Goal: Transaction & Acquisition: Purchase product/service

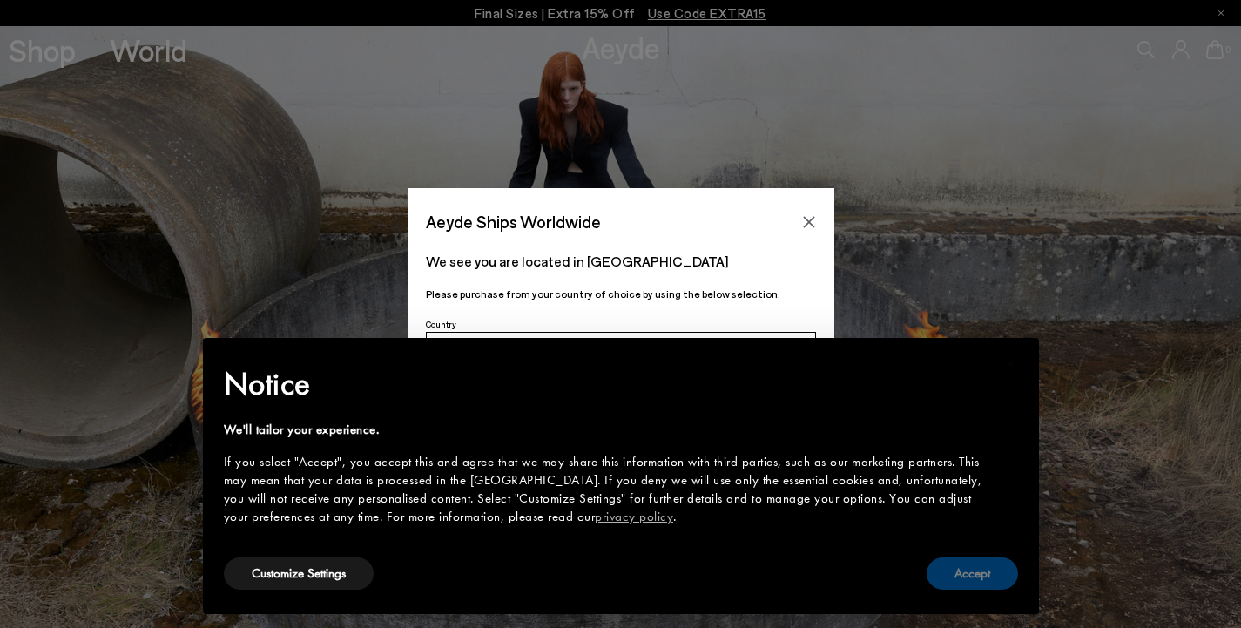
click at [982, 582] on button "Accept" at bounding box center [972, 573] width 91 height 32
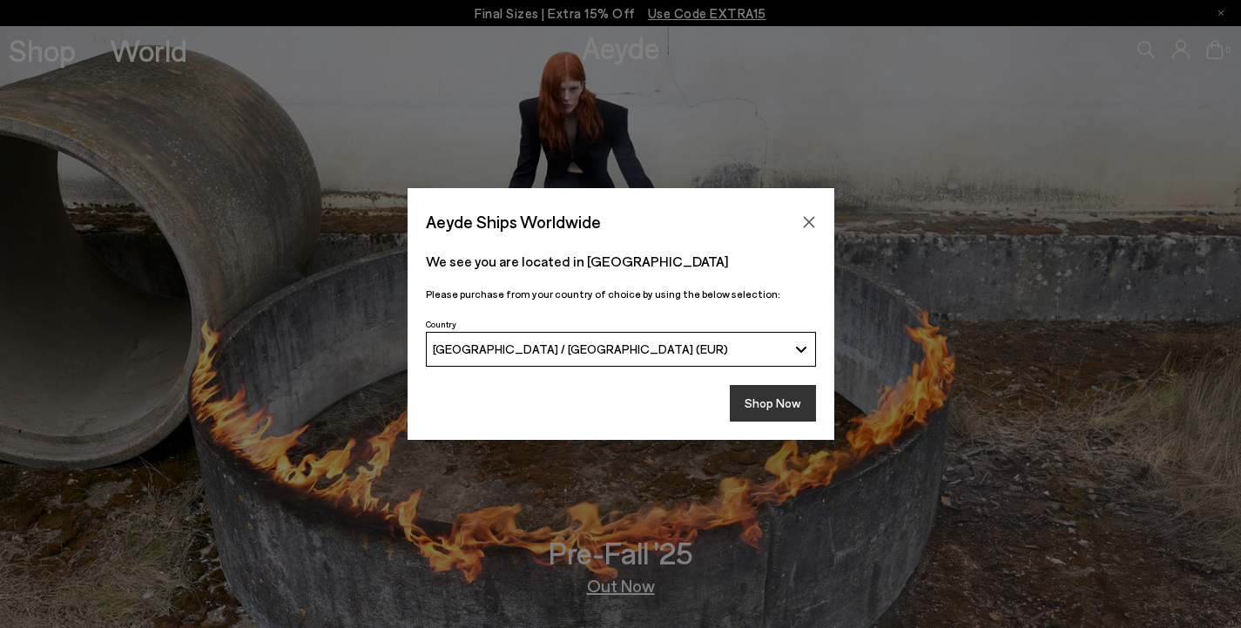
click at [772, 403] on button "Shop Now" at bounding box center [773, 403] width 86 height 37
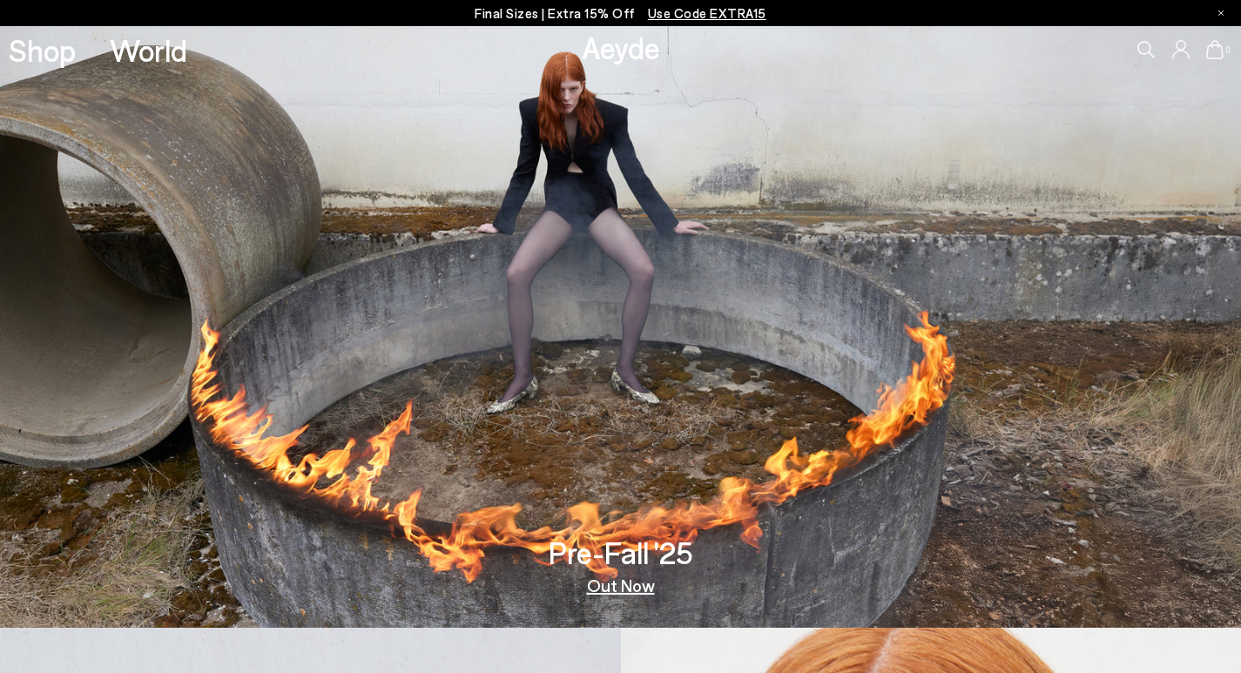
click at [1147, 44] on icon at bounding box center [1145, 49] width 17 height 17
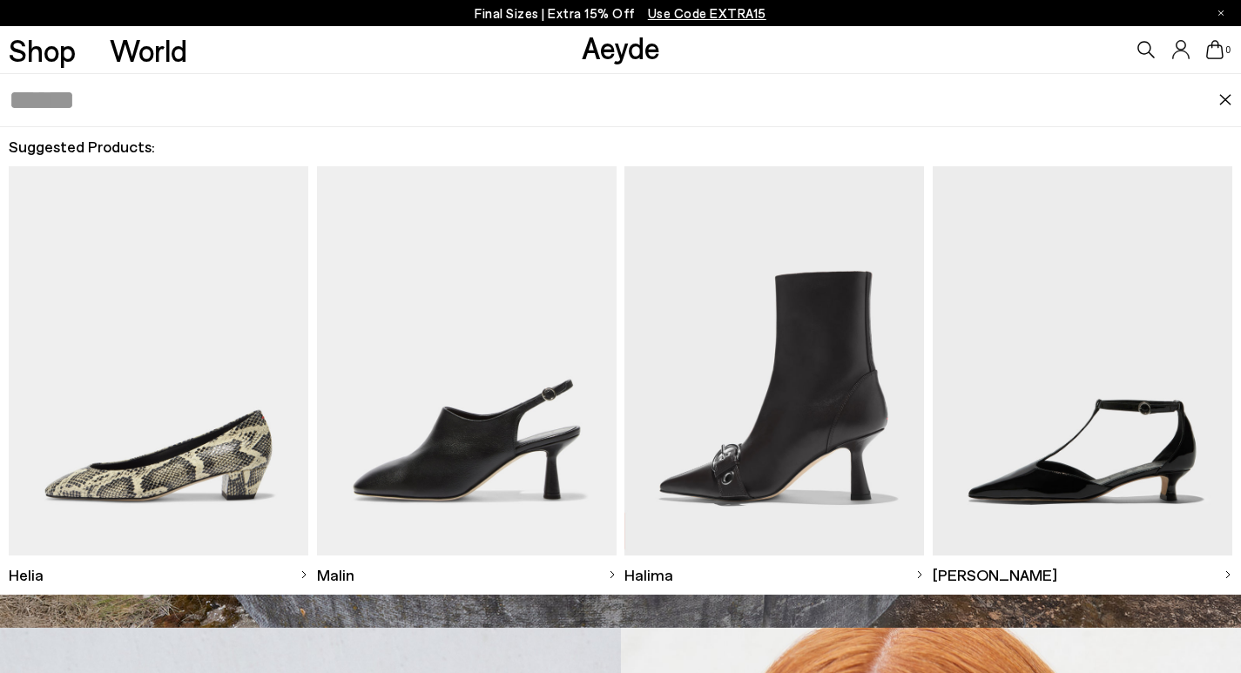
click at [204, 101] on input "text" at bounding box center [614, 100] width 1211 height 52
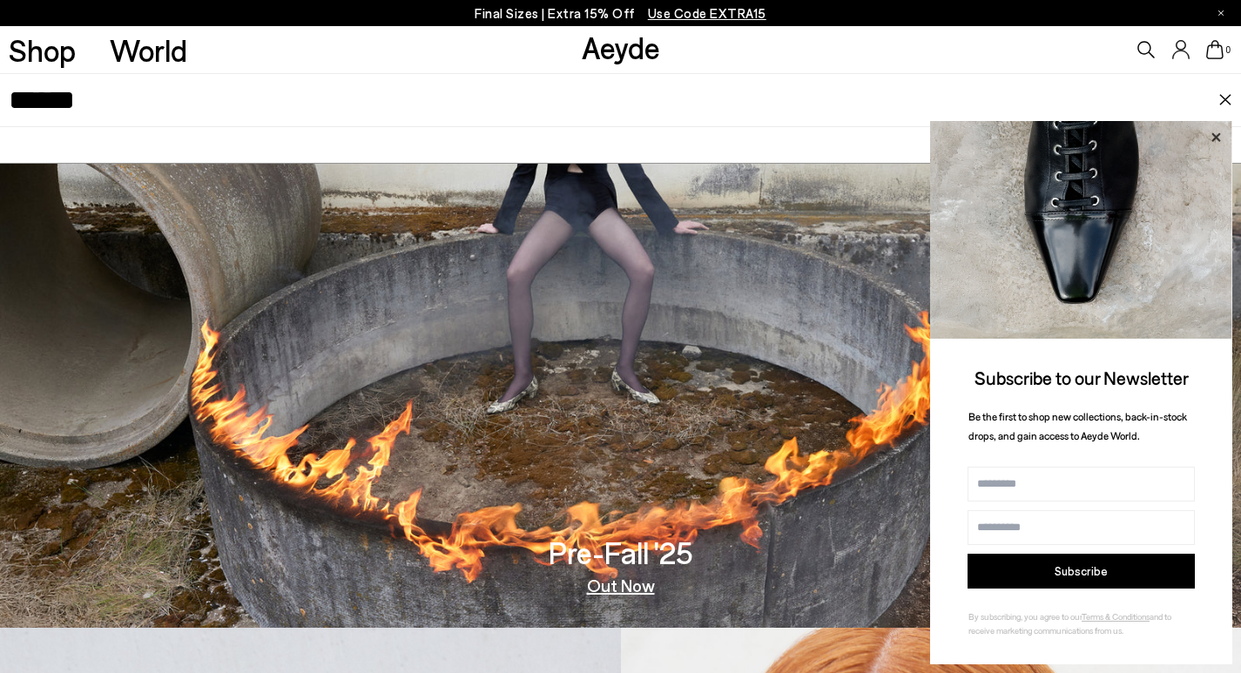
click at [1217, 136] on icon at bounding box center [1215, 136] width 9 height 9
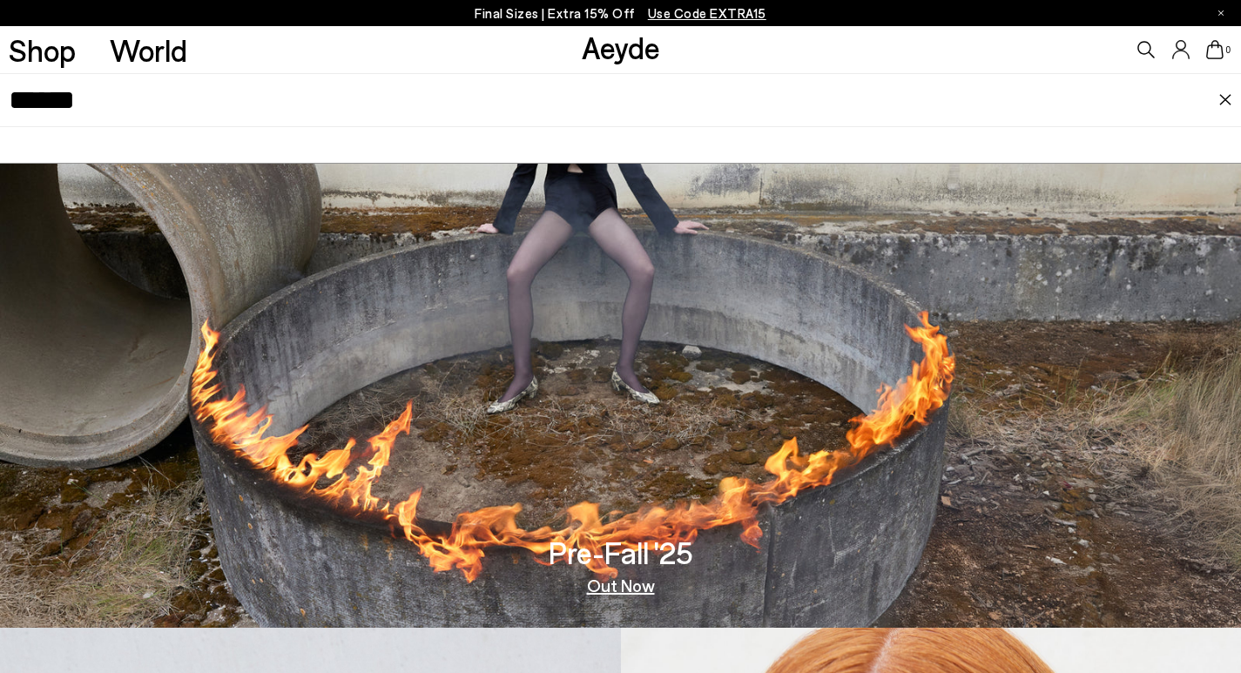
drag, startPoint x: 57, startPoint y: 105, endPoint x: 0, endPoint y: 111, distance: 56.9
click at [0, 111] on div "******" at bounding box center [620, 100] width 1241 height 54
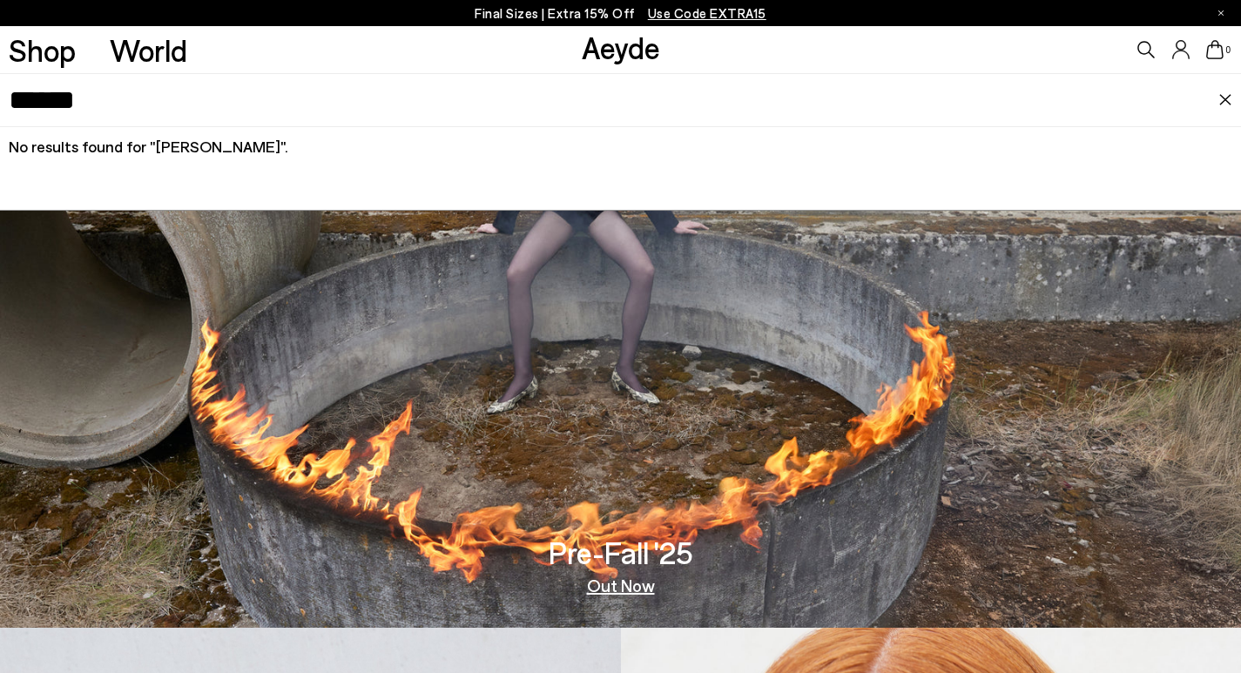
scroll to position [348, 0]
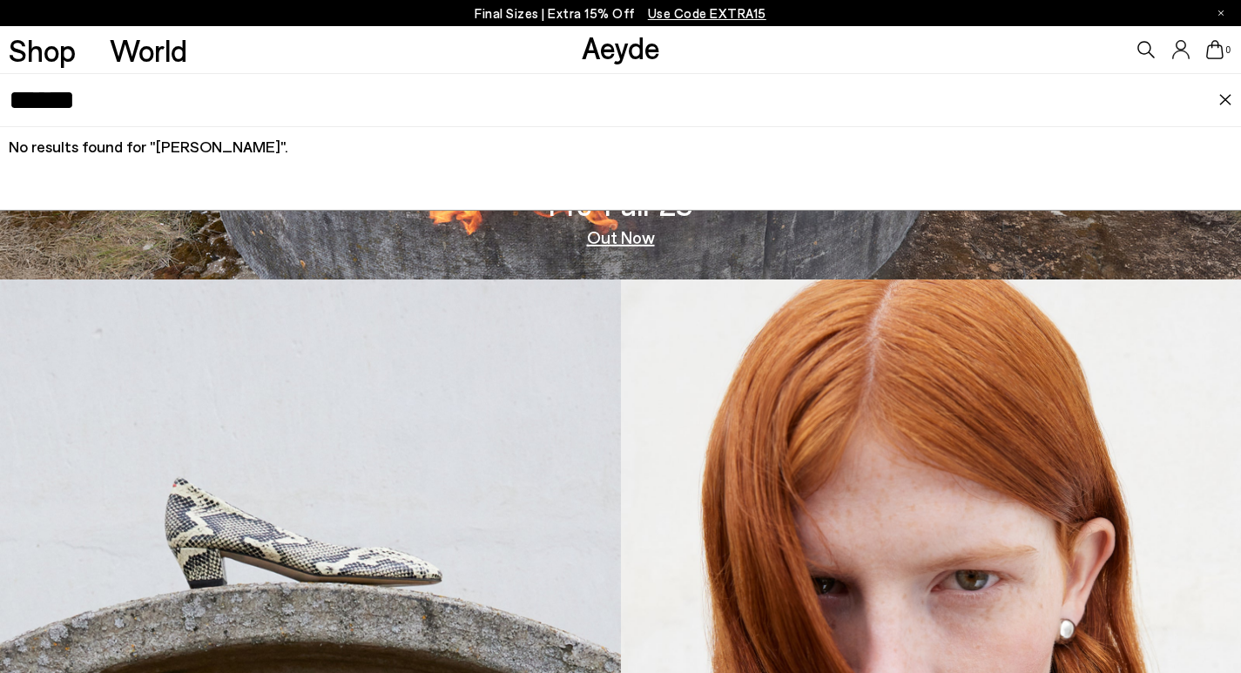
click at [26, 105] on input "******" at bounding box center [614, 100] width 1211 height 52
drag, startPoint x: 29, startPoint y: 106, endPoint x: 0, endPoint y: 105, distance: 28.8
click at [0, 105] on div "******" at bounding box center [620, 100] width 1241 height 54
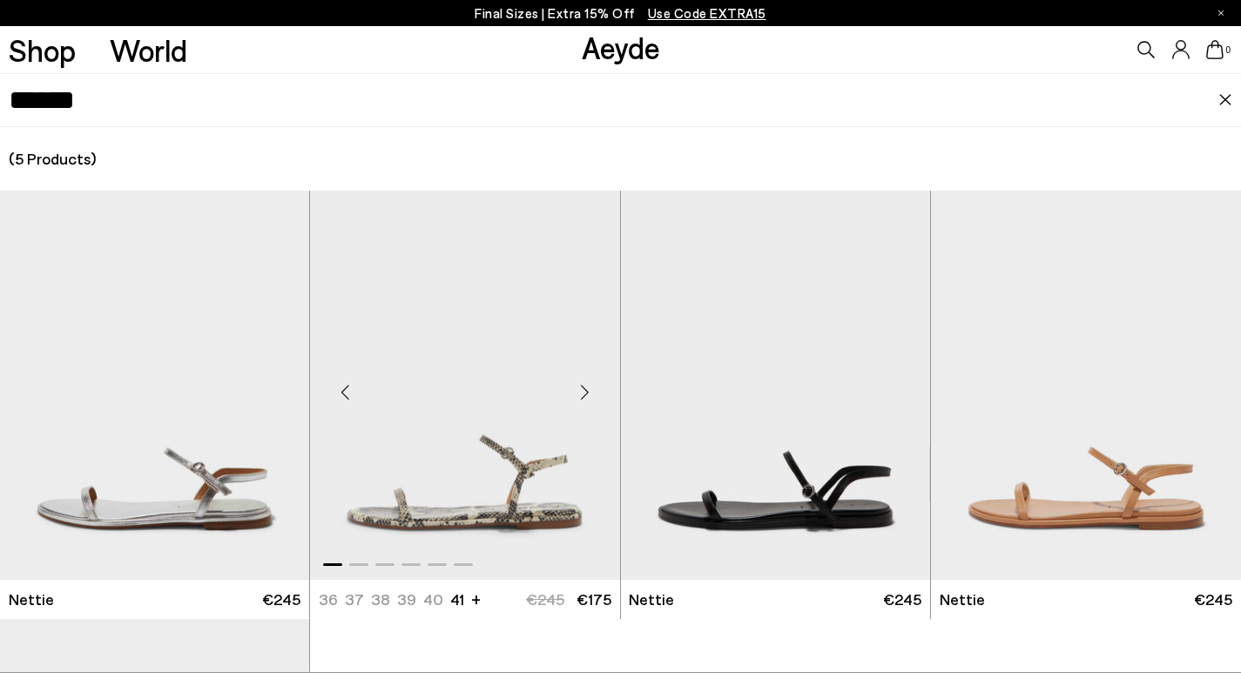
scroll to position [174, 0]
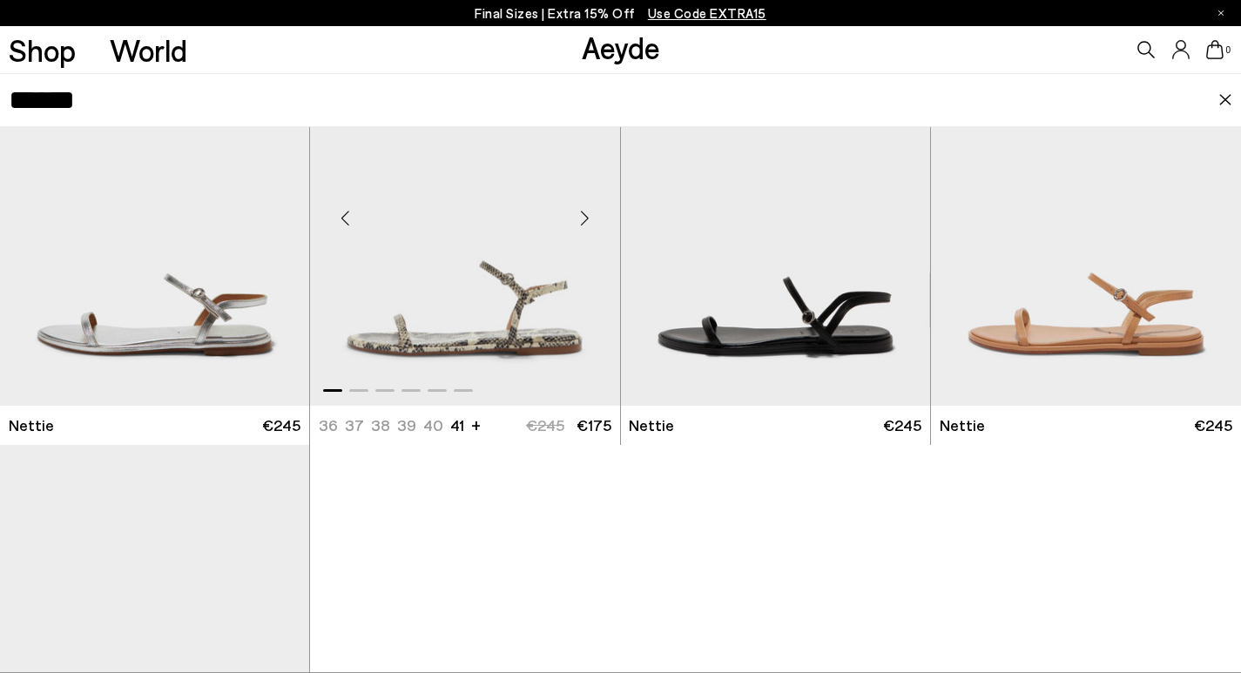
type input "******"
click at [502, 328] on img "1 / 6" at bounding box center [464, 211] width 309 height 389
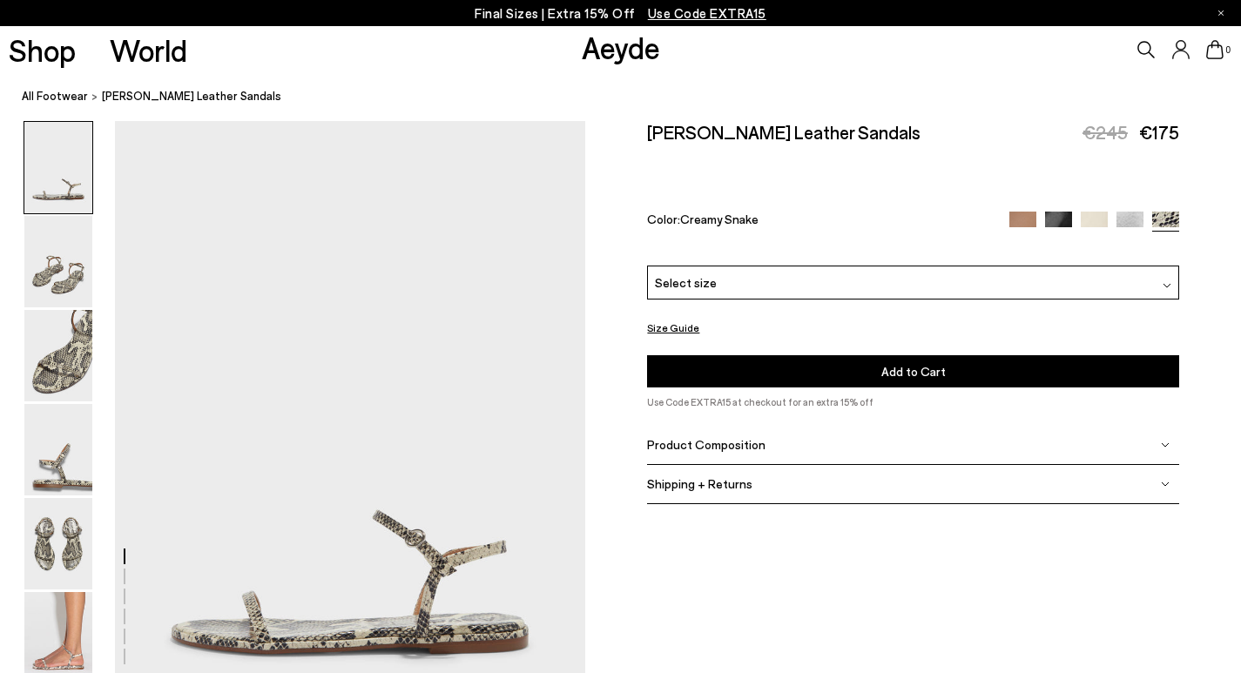
click at [848, 266] on div "Select size" at bounding box center [912, 283] width 531 height 34
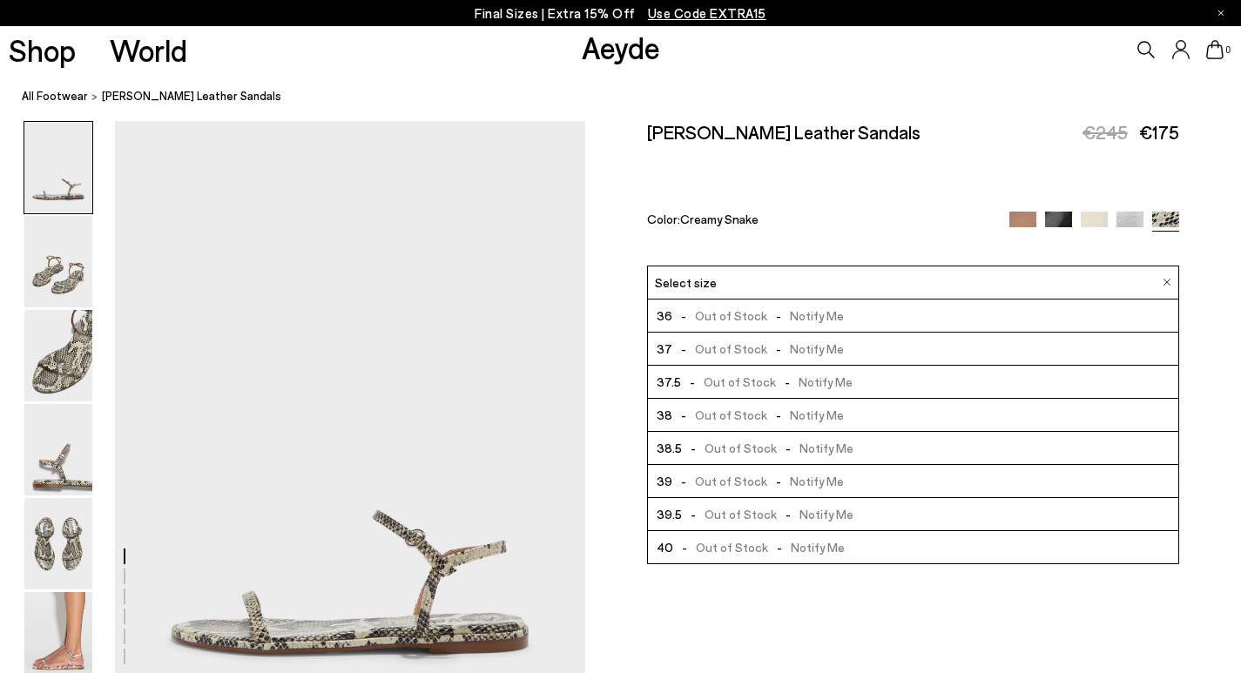
scroll to position [99, 0]
click at [708, 503] on span "- Low Stock" at bounding box center [708, 514] width 81 height 22
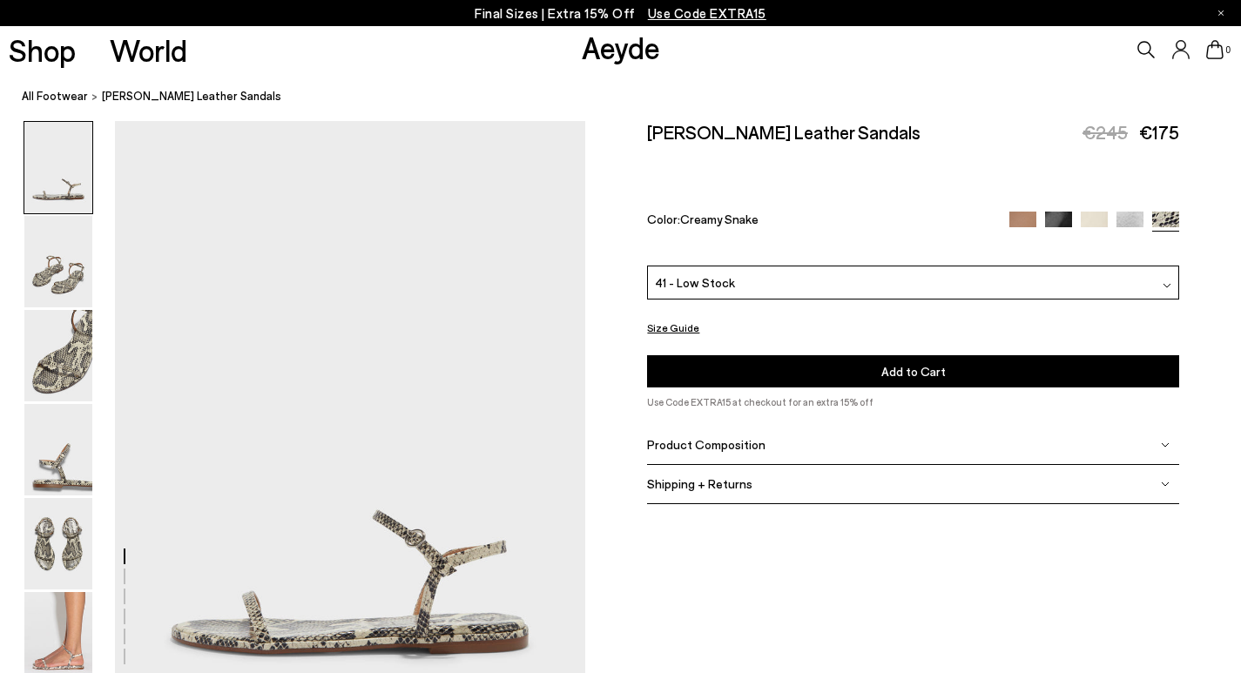
click at [909, 364] on span "Add to Cart" at bounding box center [913, 371] width 64 height 15
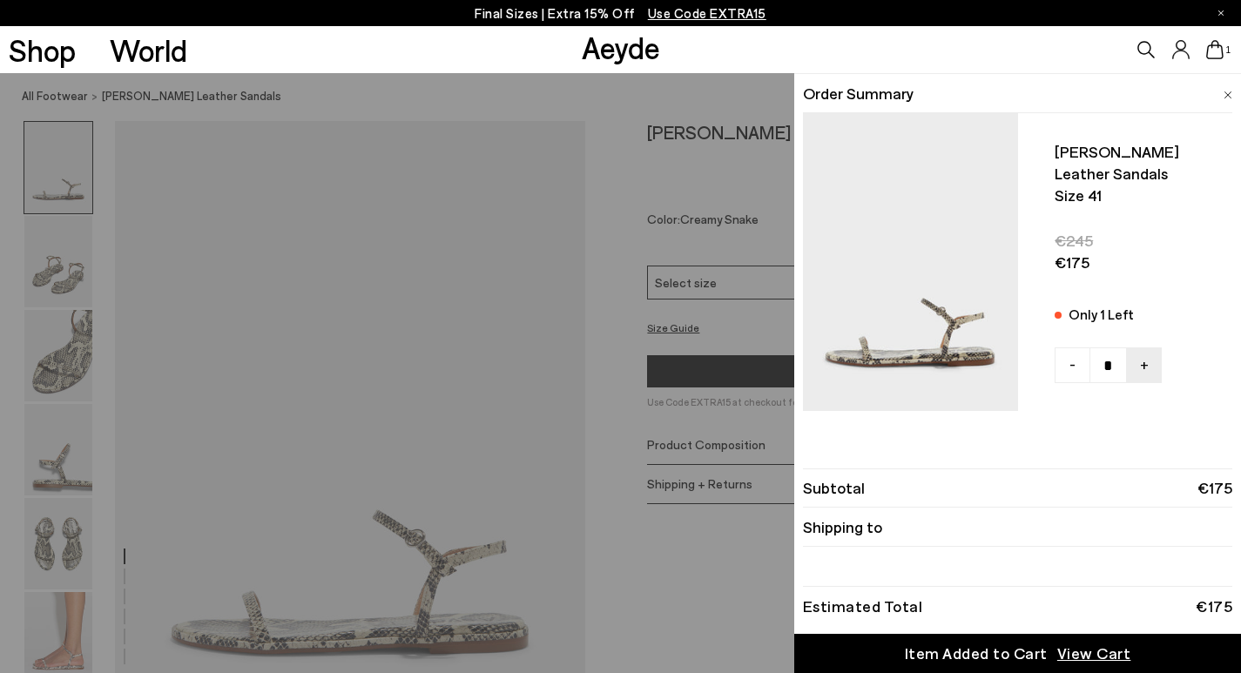
click at [523, 46] on div "Shop World Aeyde 1" at bounding box center [620, 49] width 1241 height 47
drag, startPoint x: 295, startPoint y: 34, endPoint x: 377, endPoint y: 29, distance: 82.0
click at [297, 34] on div "Shop World Aeyde 1" at bounding box center [620, 49] width 1241 height 47
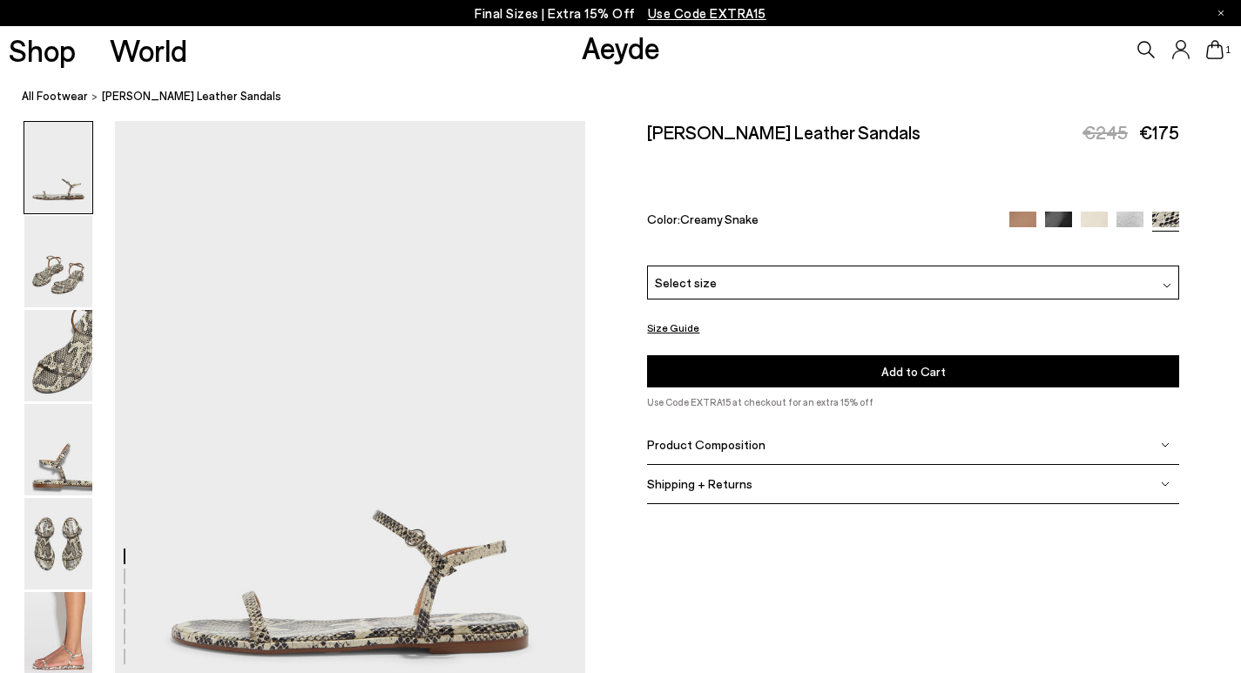
click at [1147, 44] on icon at bounding box center [1145, 49] width 17 height 17
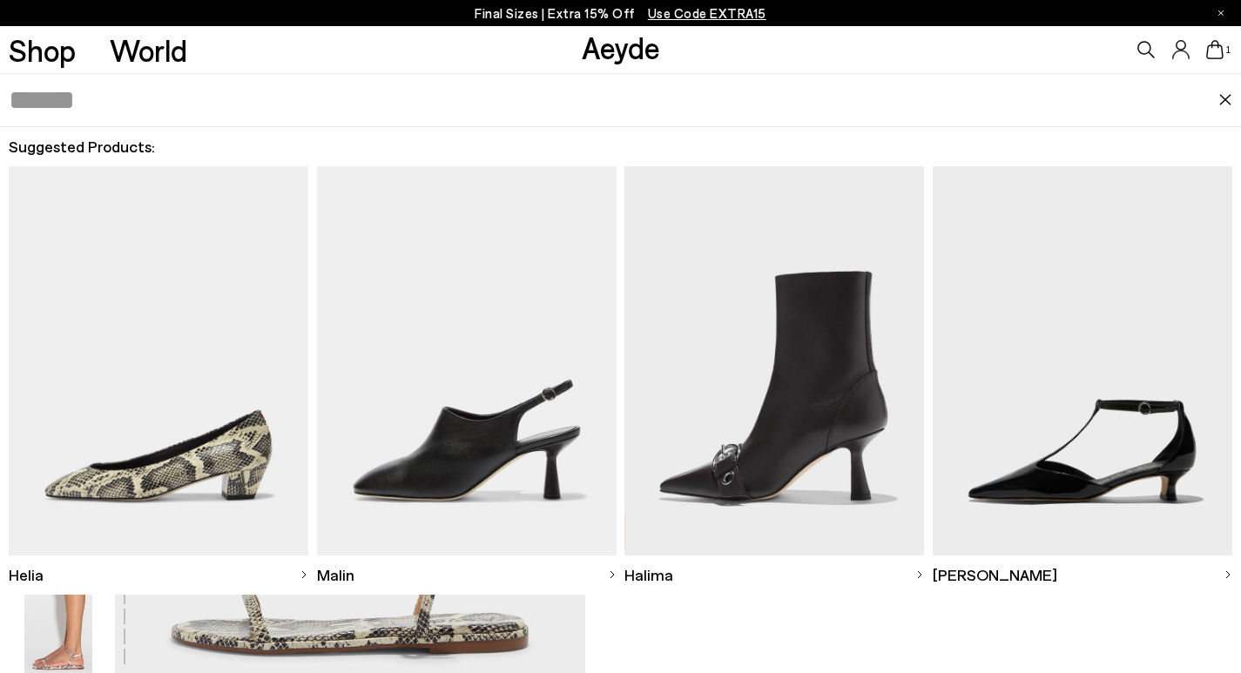
click at [1145, 48] on icon at bounding box center [1145, 49] width 17 height 17
click at [156, 100] on input "text" at bounding box center [614, 100] width 1211 height 52
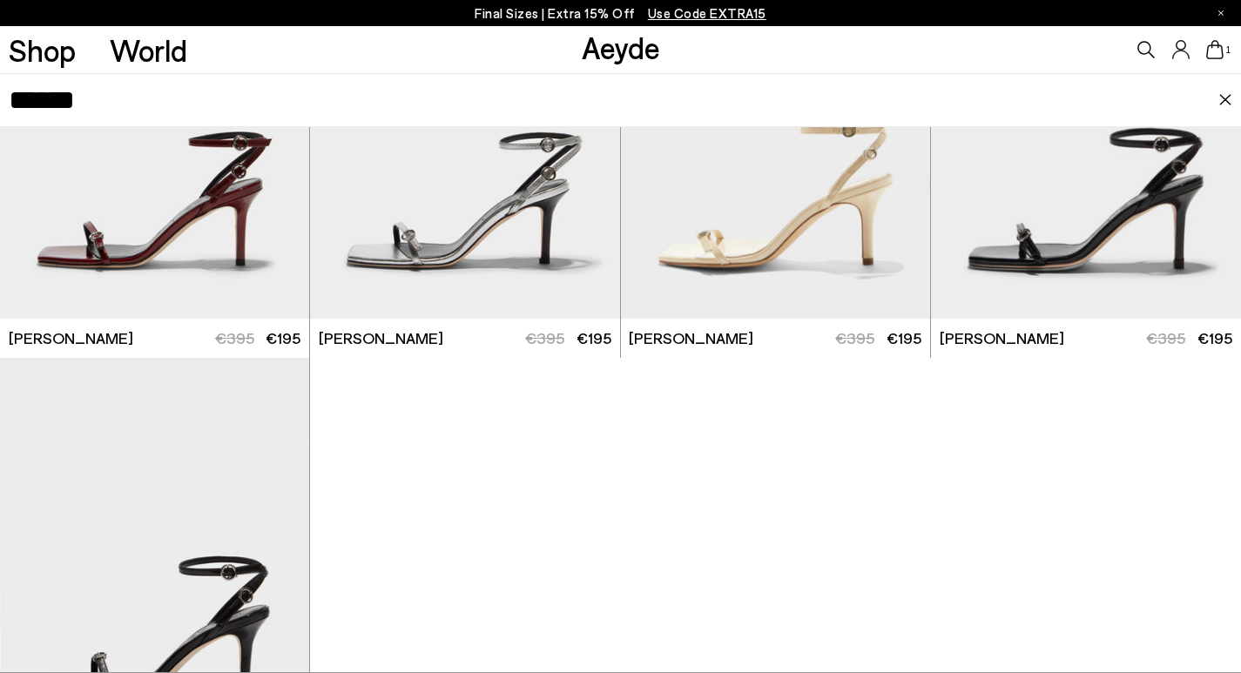
scroll to position [418, 0]
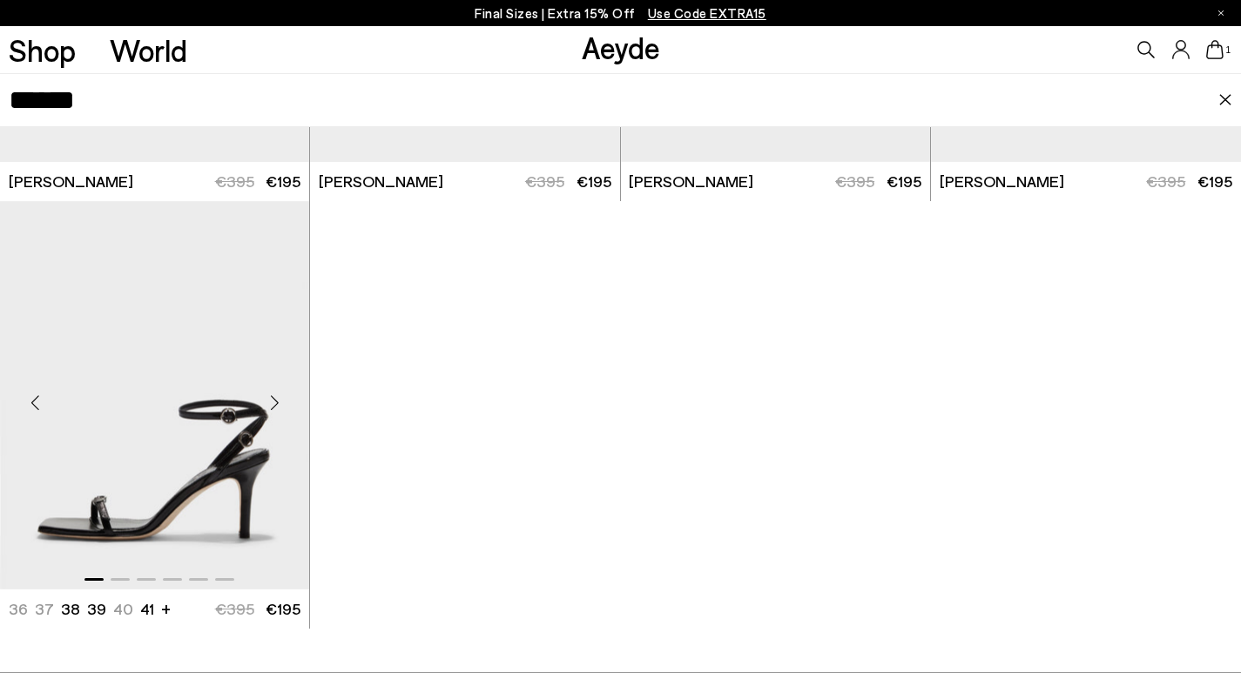
type input "******"
click at [226, 470] on img "1 / 6" at bounding box center [154, 395] width 309 height 389
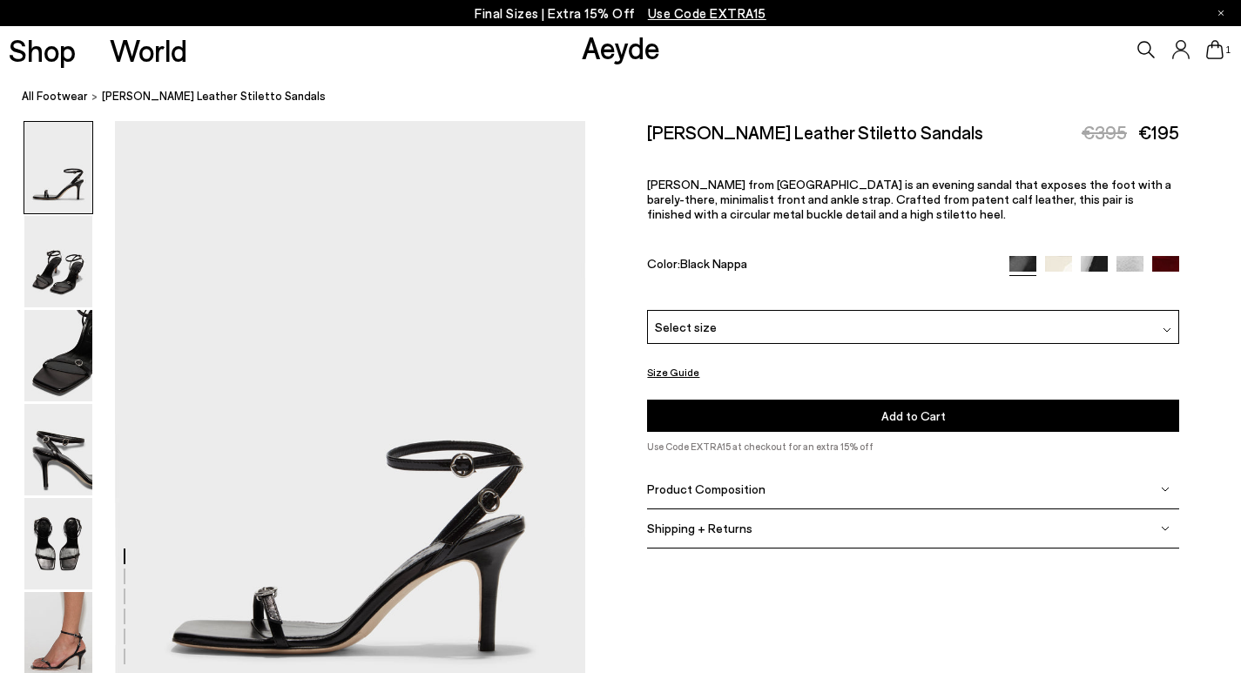
click at [803, 310] on div "Select size" at bounding box center [912, 327] width 531 height 34
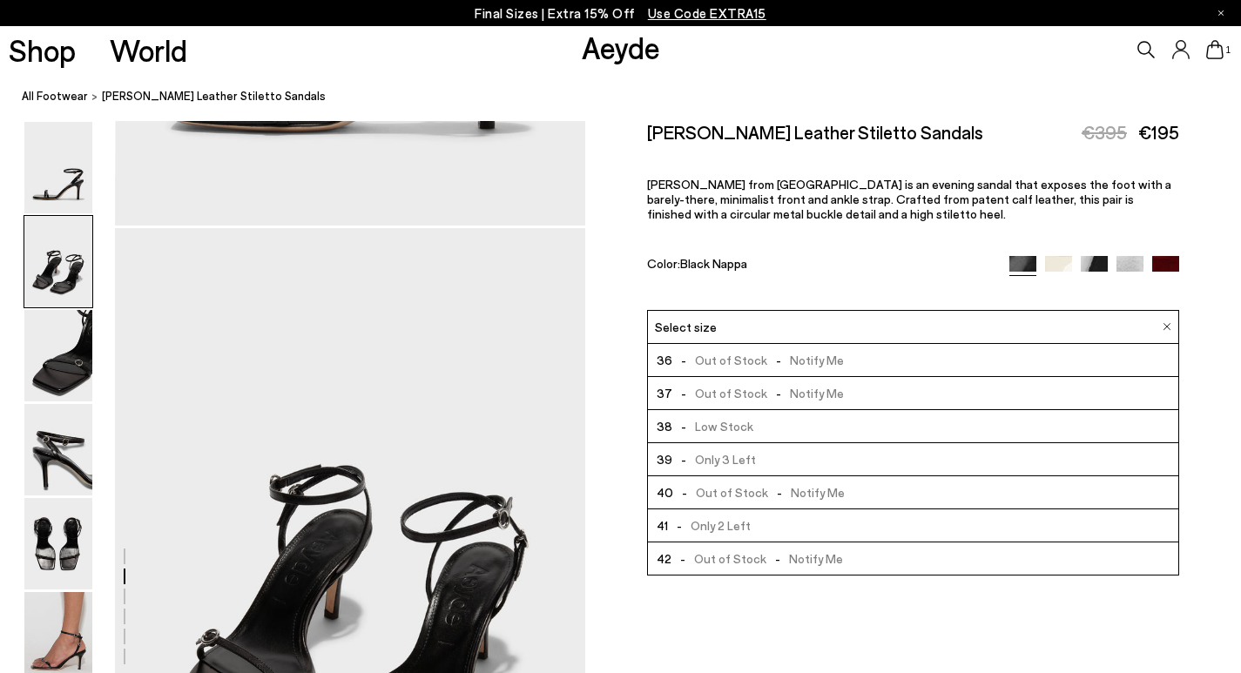
scroll to position [871, 0]
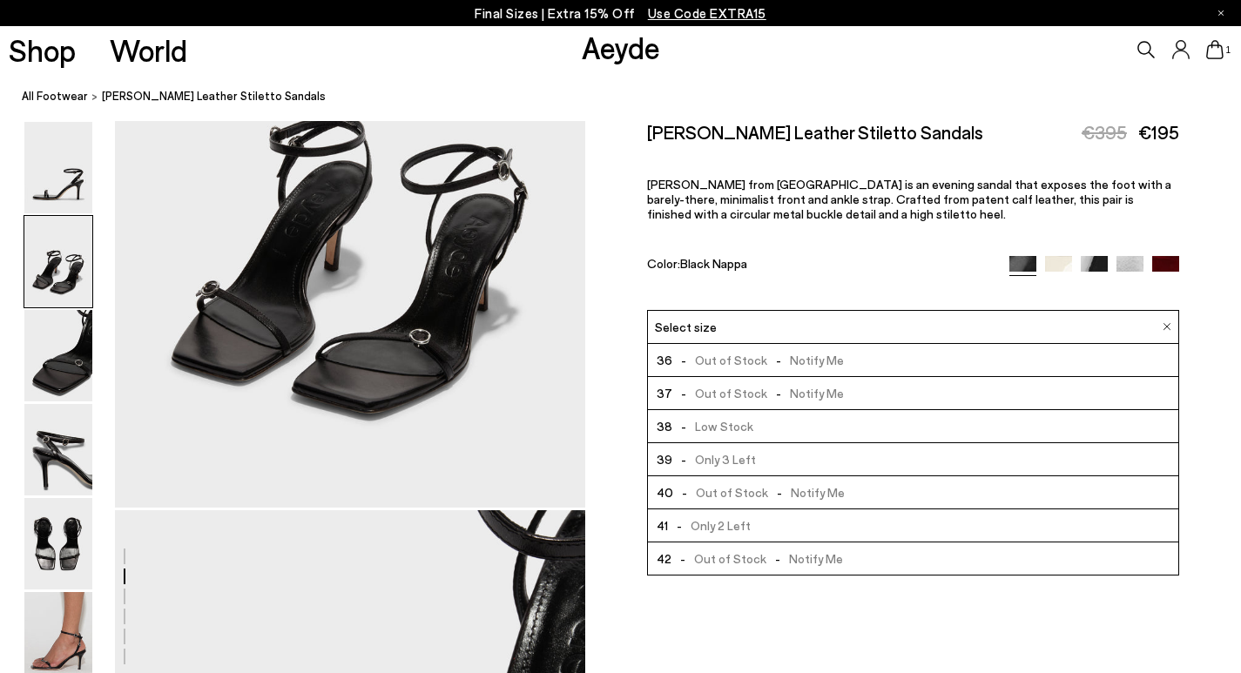
click at [704, 515] on span "- Only 2 Left" at bounding box center [709, 526] width 83 height 22
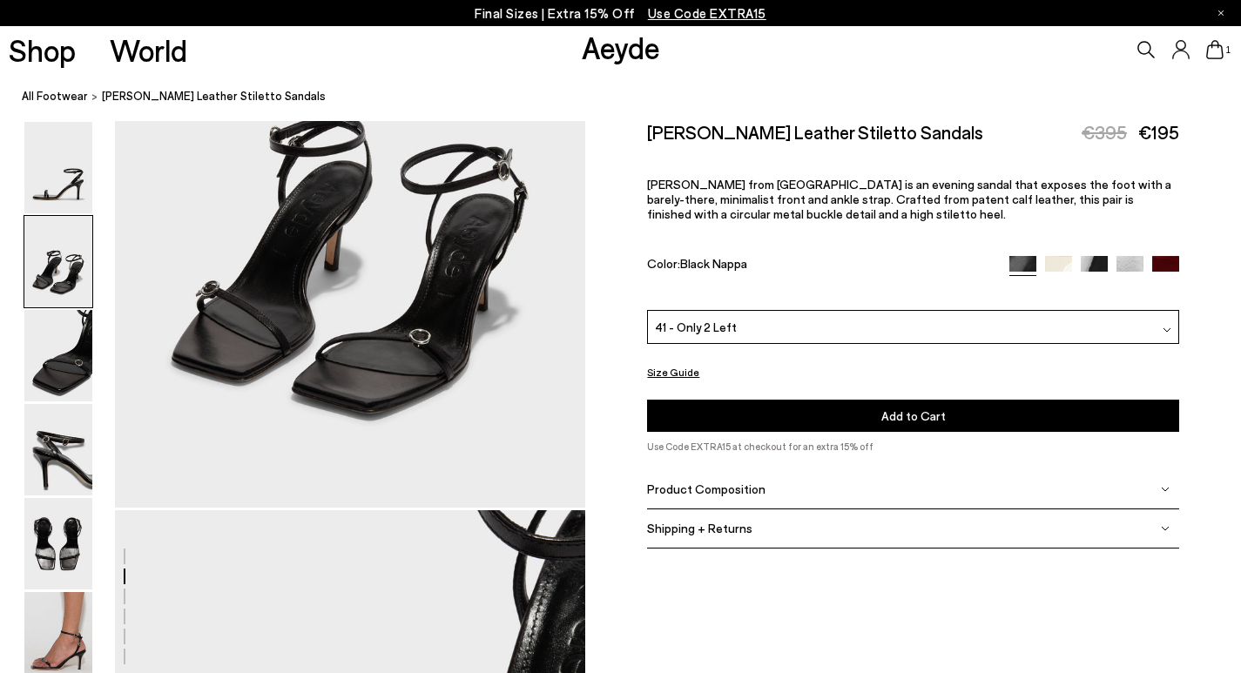
click at [918, 408] on span "Add to Cart" at bounding box center [913, 415] width 64 height 15
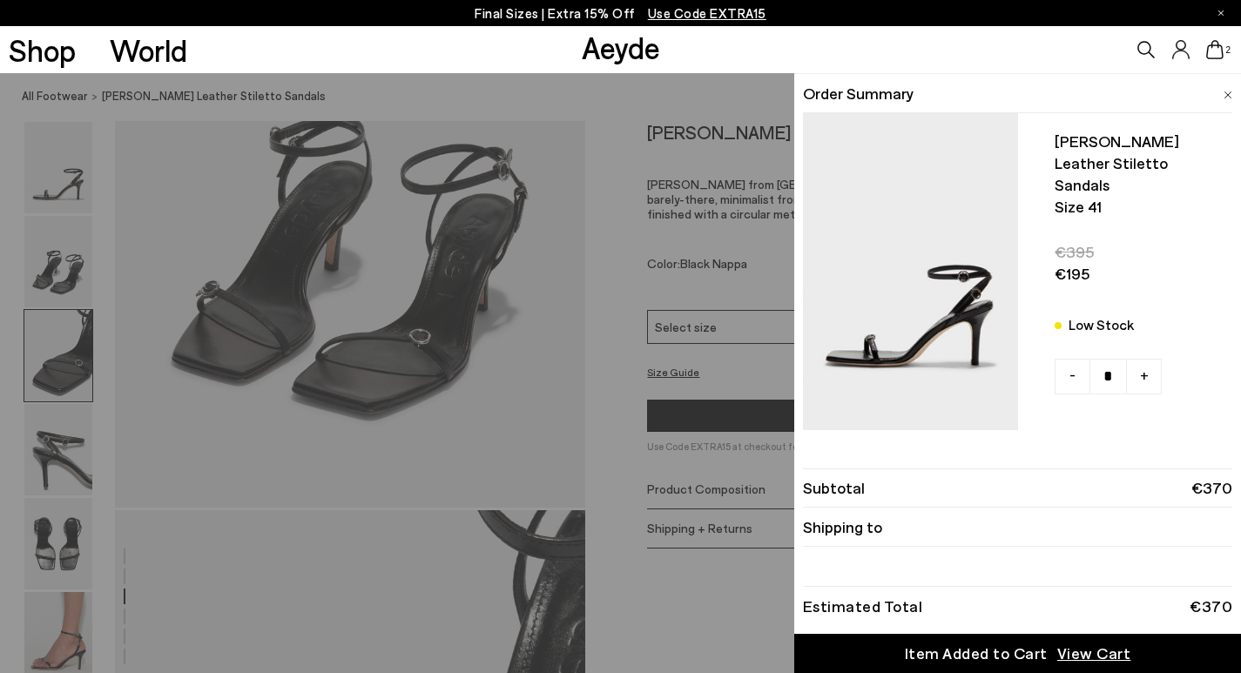
scroll to position [1306, 0]
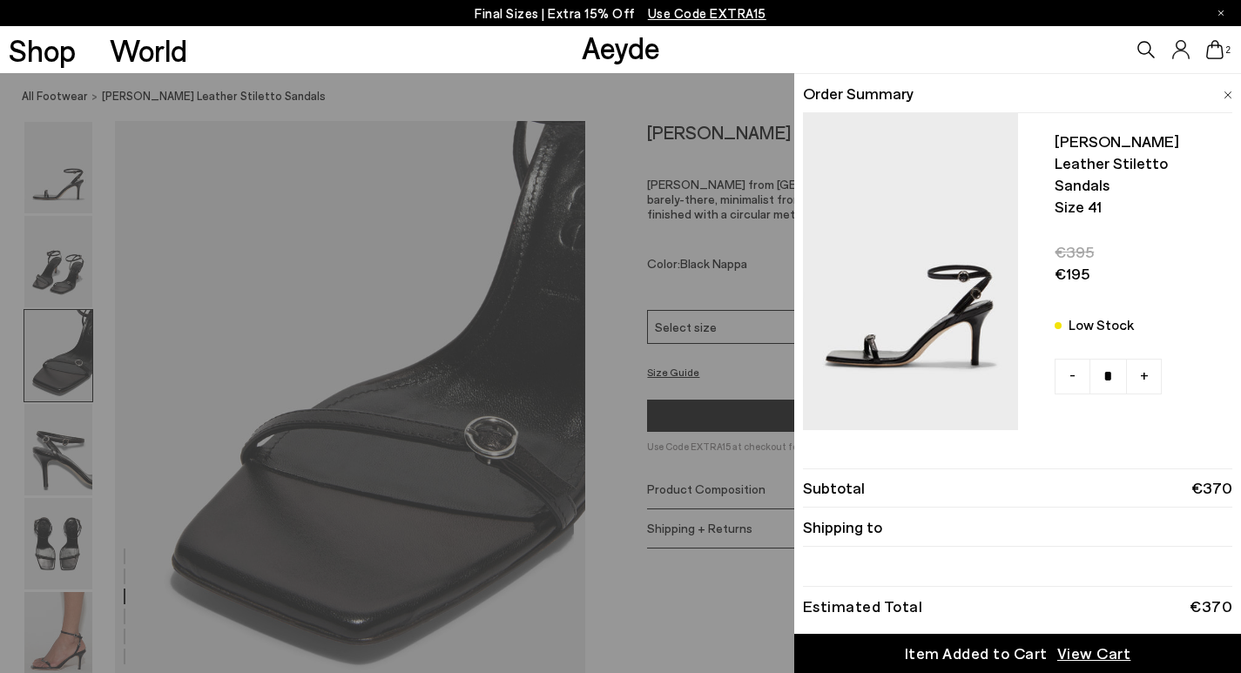
click at [1088, 656] on span "View Cart" at bounding box center [1094, 654] width 74 height 22
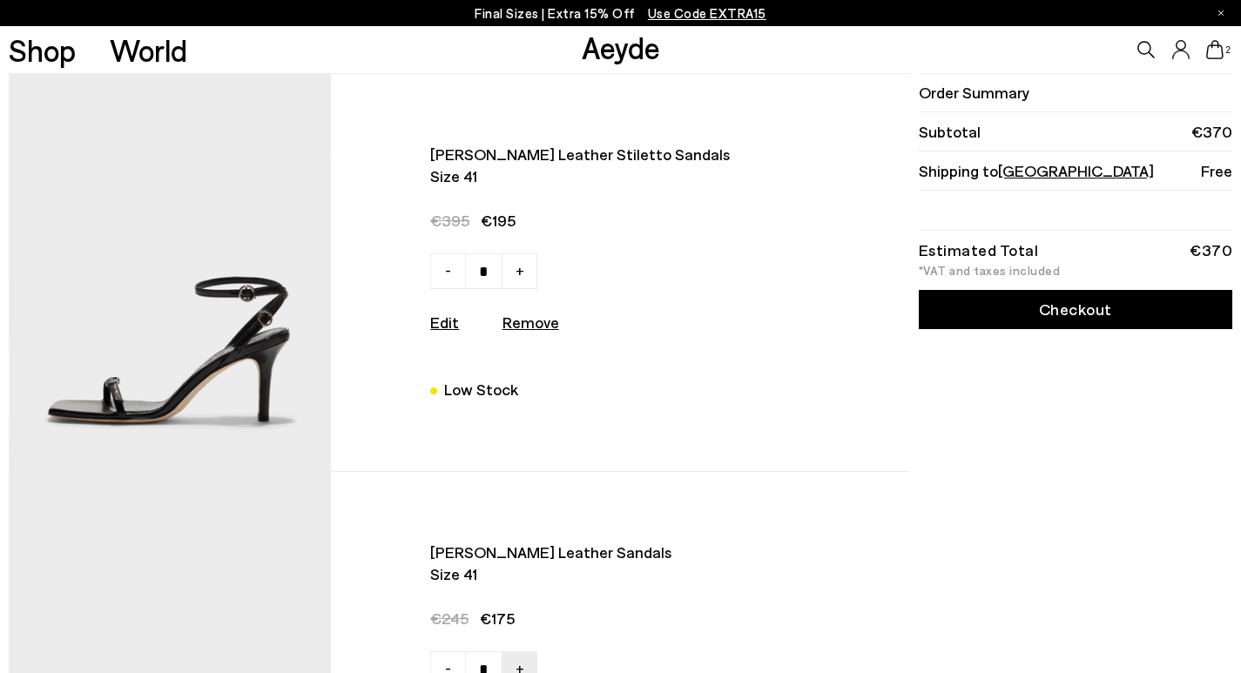
click at [1084, 308] on link "Checkout" at bounding box center [1076, 309] width 314 height 39
